Goal: Transaction & Acquisition: Obtain resource

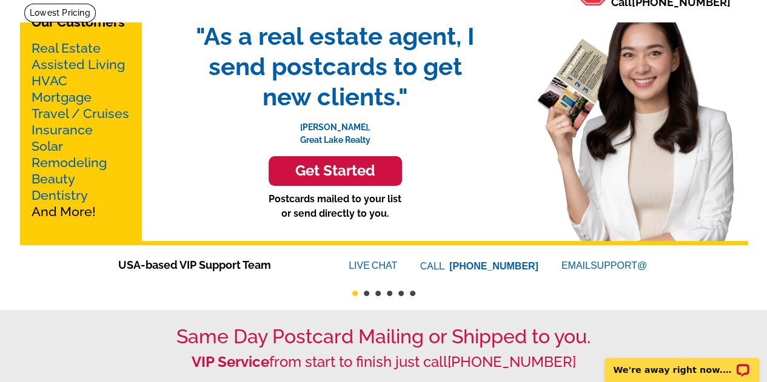
scroll to position [61, 0]
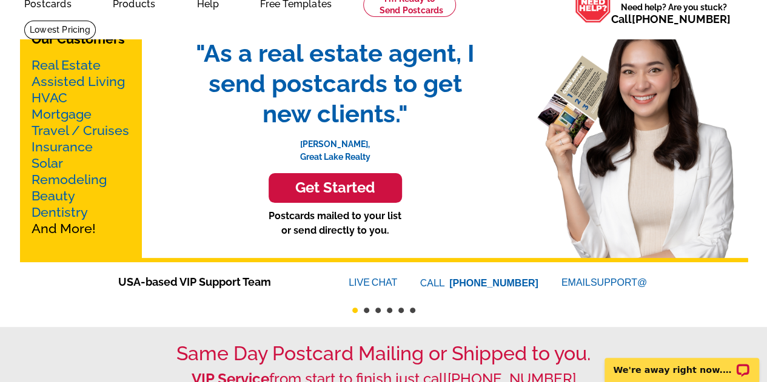
click at [88, 64] on link "Real Estate" at bounding box center [66, 65] width 69 height 15
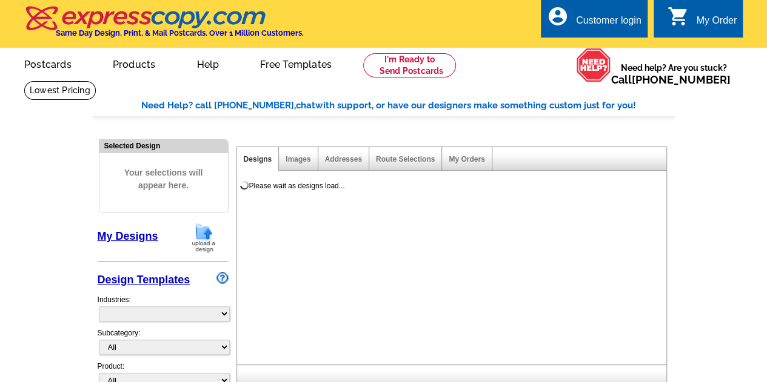
select select "785"
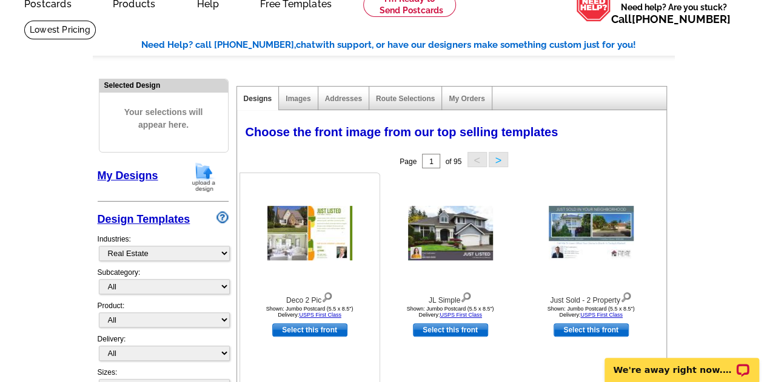
click at [332, 236] on img at bounding box center [309, 233] width 85 height 55
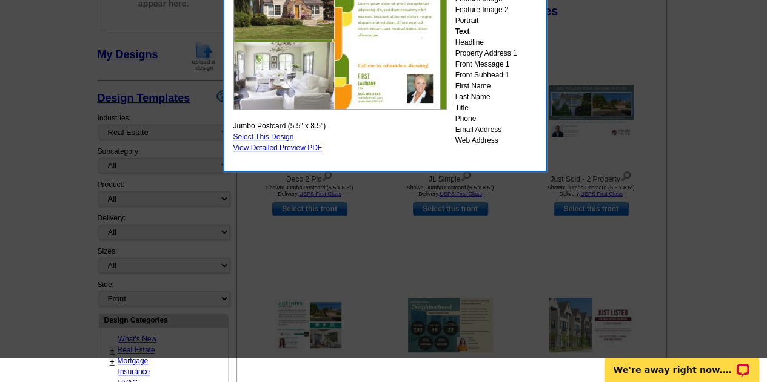
scroll to position [121, 0]
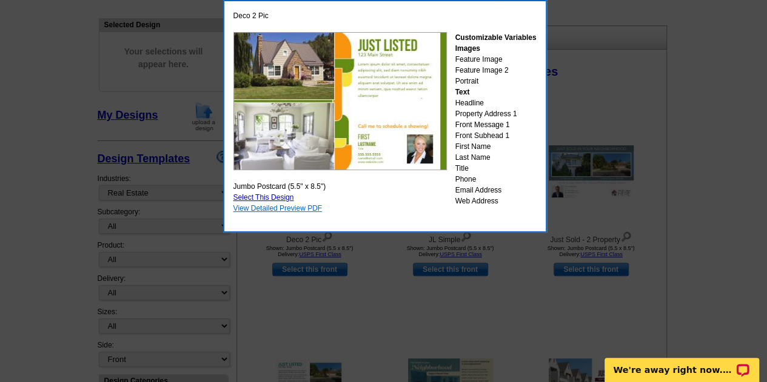
click at [278, 205] on link "View Detailed Preview PDF" at bounding box center [277, 208] width 89 height 8
